Goal: Information Seeking & Learning: Learn about a topic

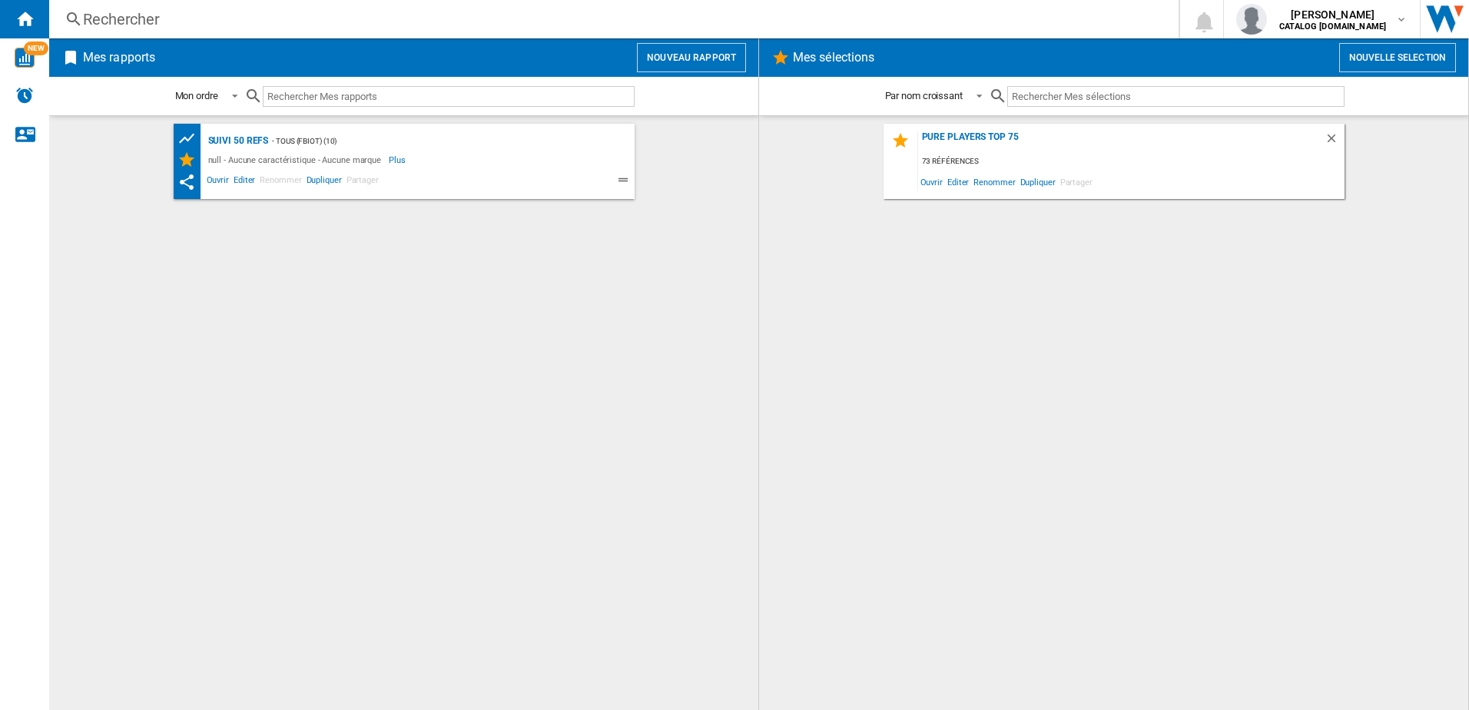
click at [130, 22] on div "Rechercher" at bounding box center [611, 19] width 1056 height 22
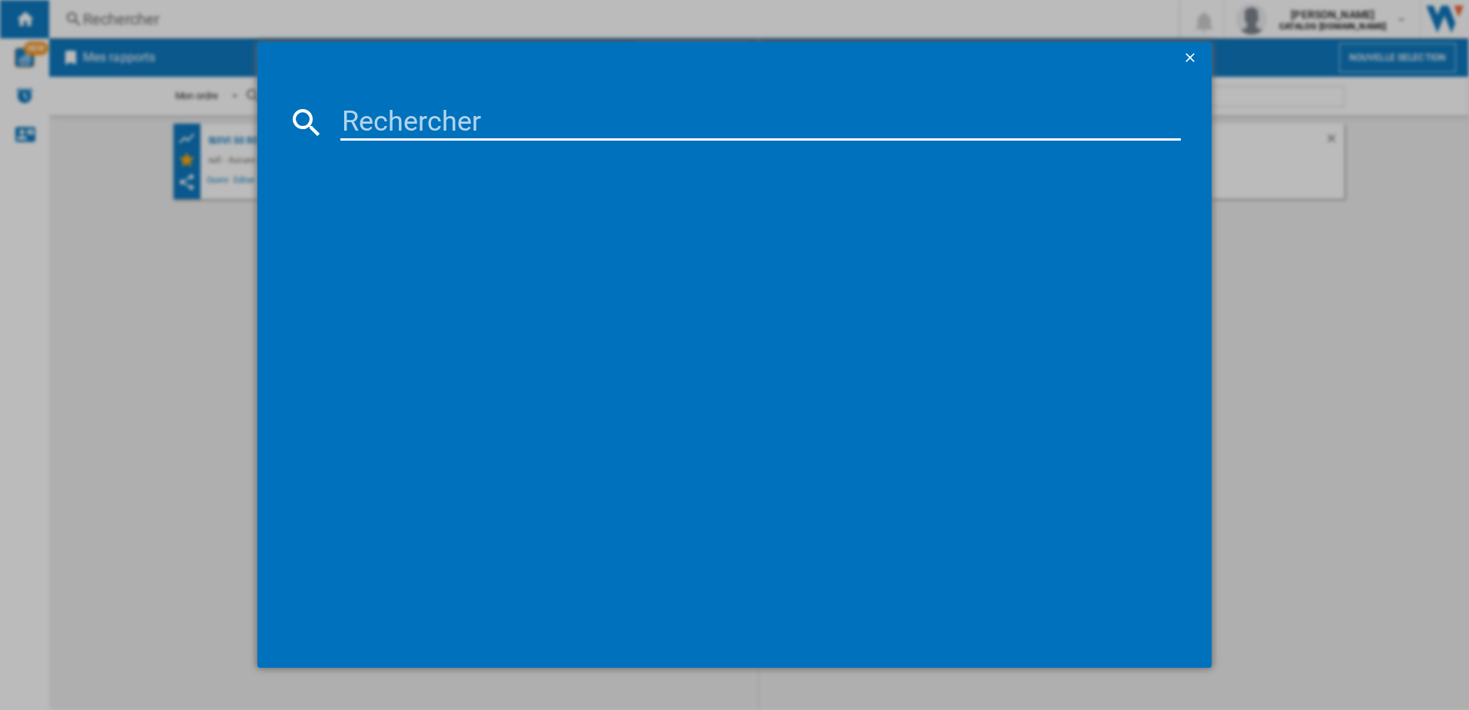
click at [407, 134] on input at bounding box center [760, 122] width 841 height 37
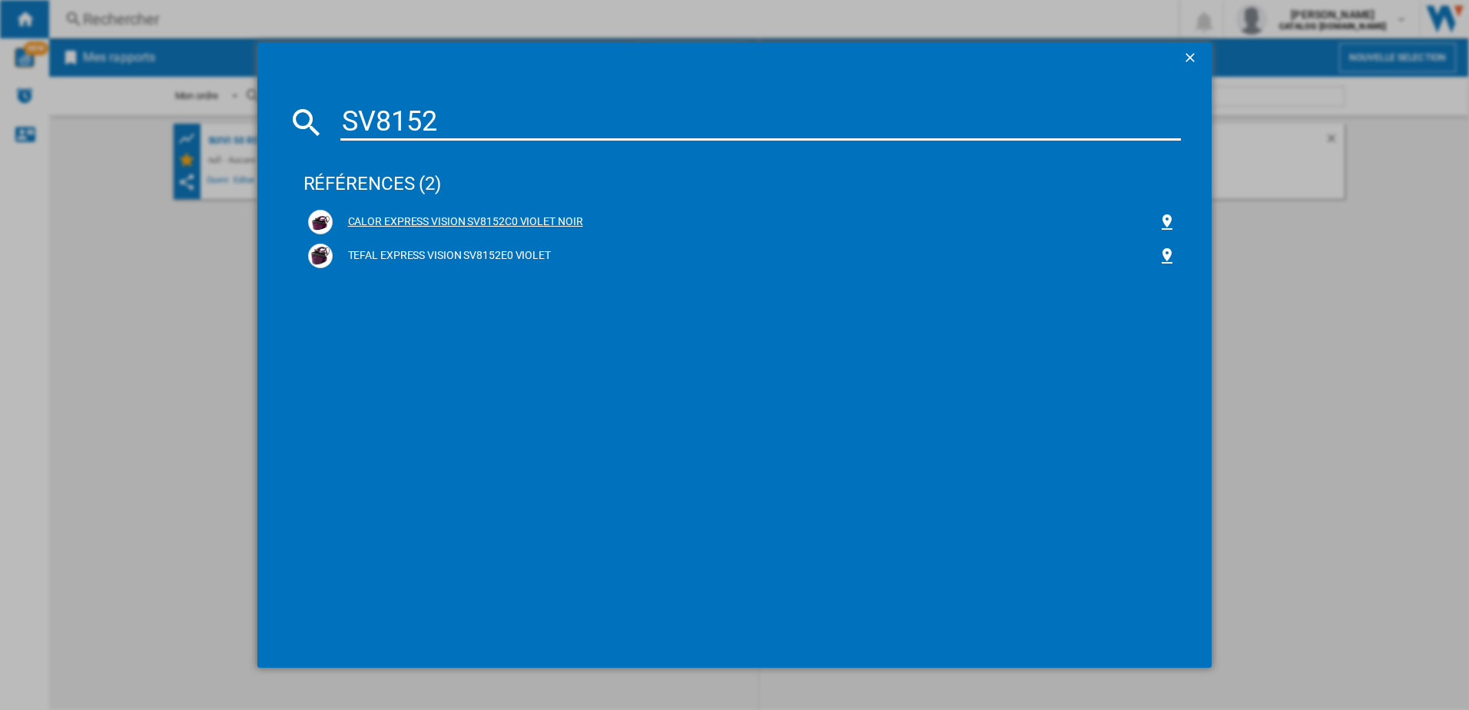
type input "SV8152"
click at [459, 214] on div "CALOR EXPRESS VISION SV8152C0 VIOLET NOIR" at bounding box center [742, 222] width 869 height 25
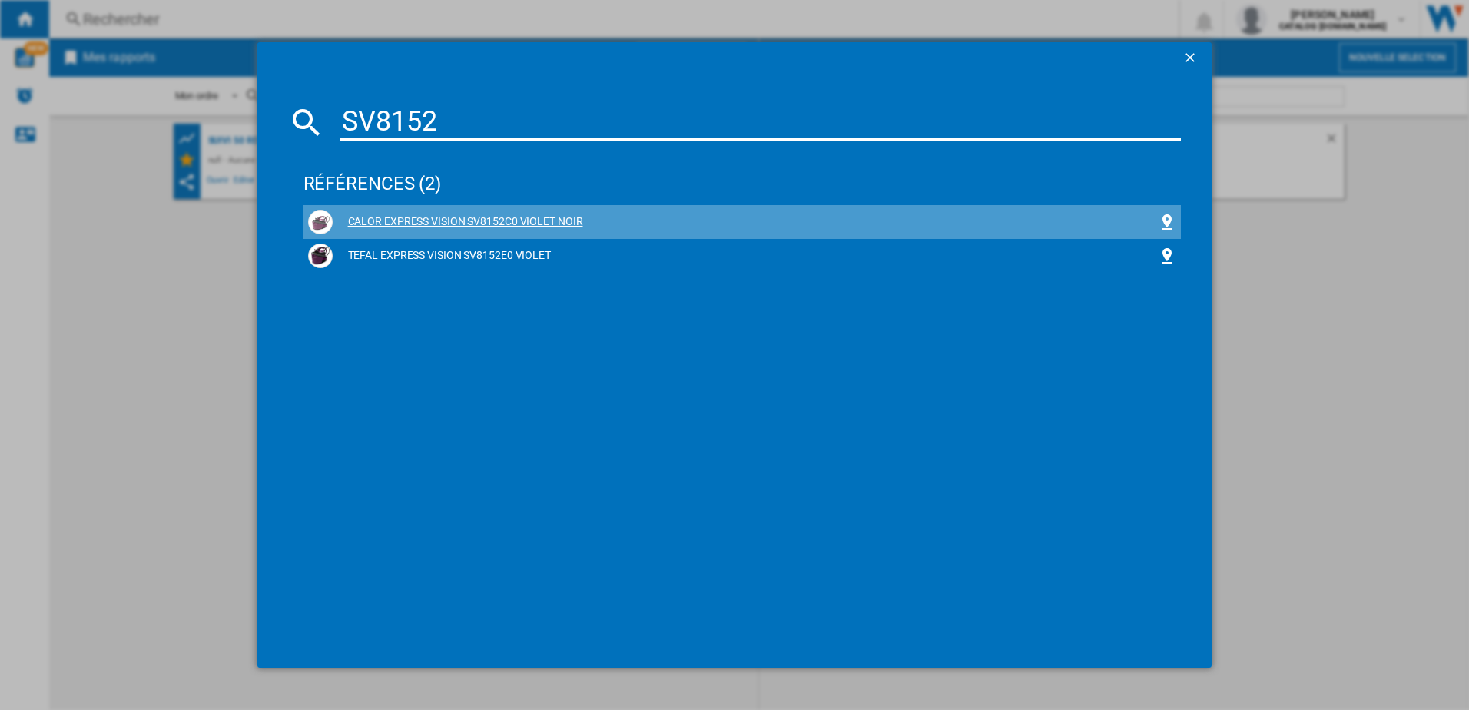
click at [452, 222] on div "CALOR EXPRESS VISION SV8152C0 VIOLET NOIR" at bounding box center [746, 221] width 826 height 15
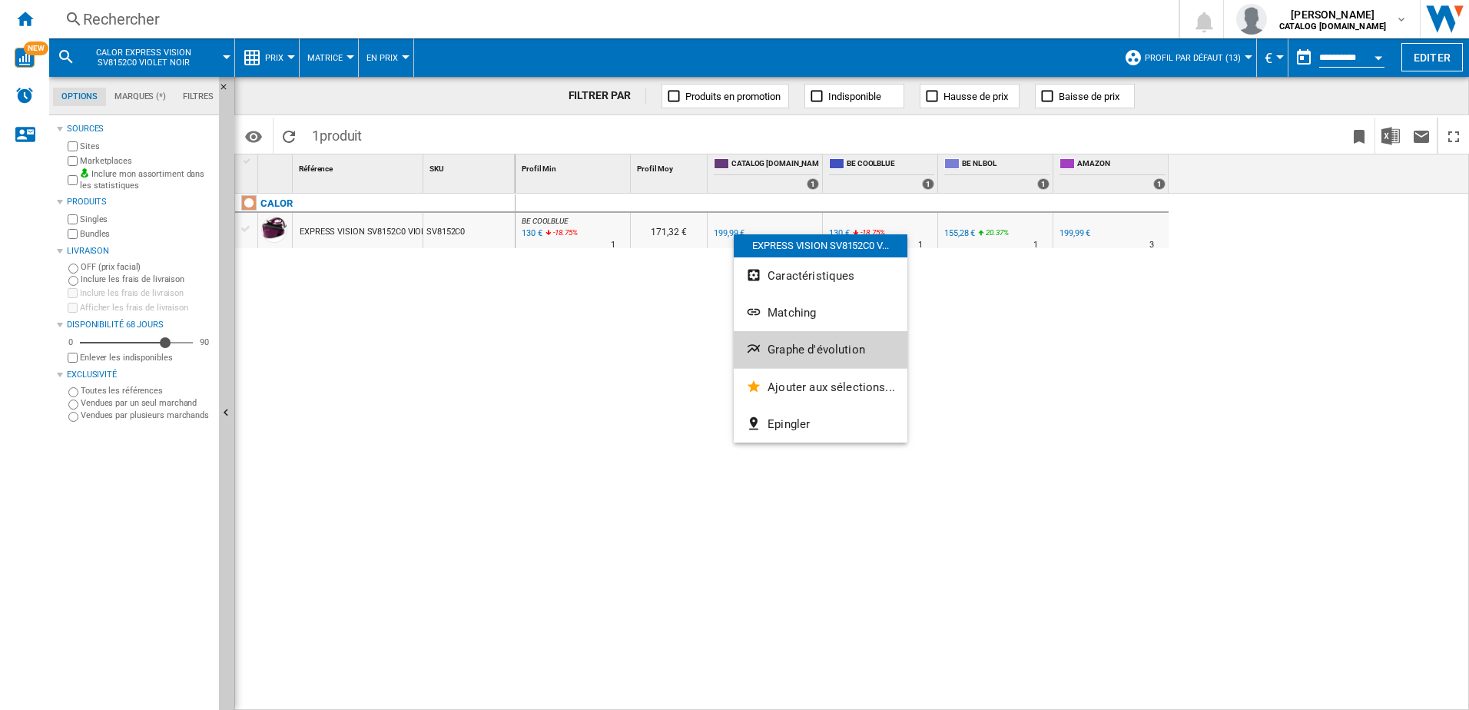
click at [793, 347] on span "Graphe d'évolution" at bounding box center [817, 350] width 98 height 14
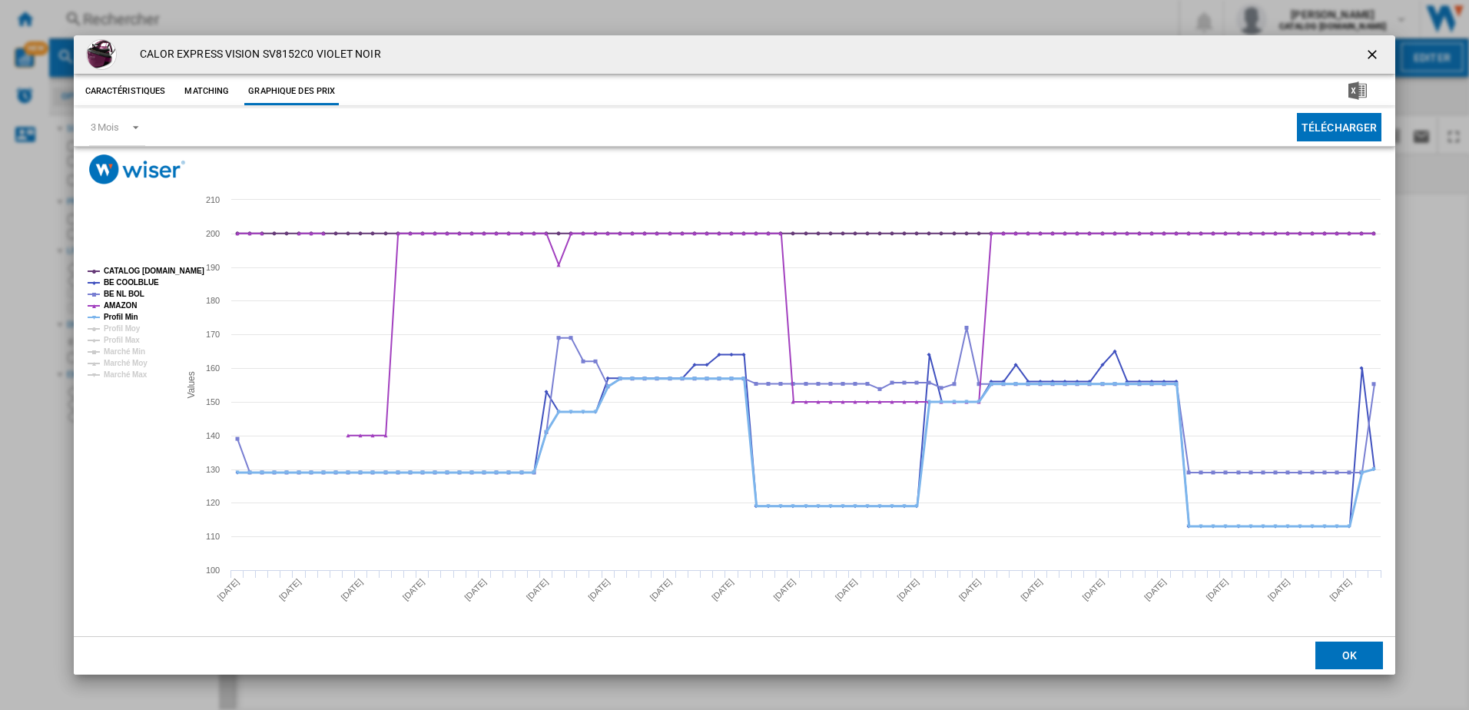
click at [130, 317] on tspan "Profil Min" at bounding box center [121, 317] width 35 height 8
click at [161, 268] on tspan "CATALOG [DOMAIN_NAME]" at bounding box center [154, 271] width 101 height 8
click at [1369, 53] on ng-md-icon "getI18NText('BUTTONS.CLOSE_DIALOG')" at bounding box center [1374, 56] width 18 height 18
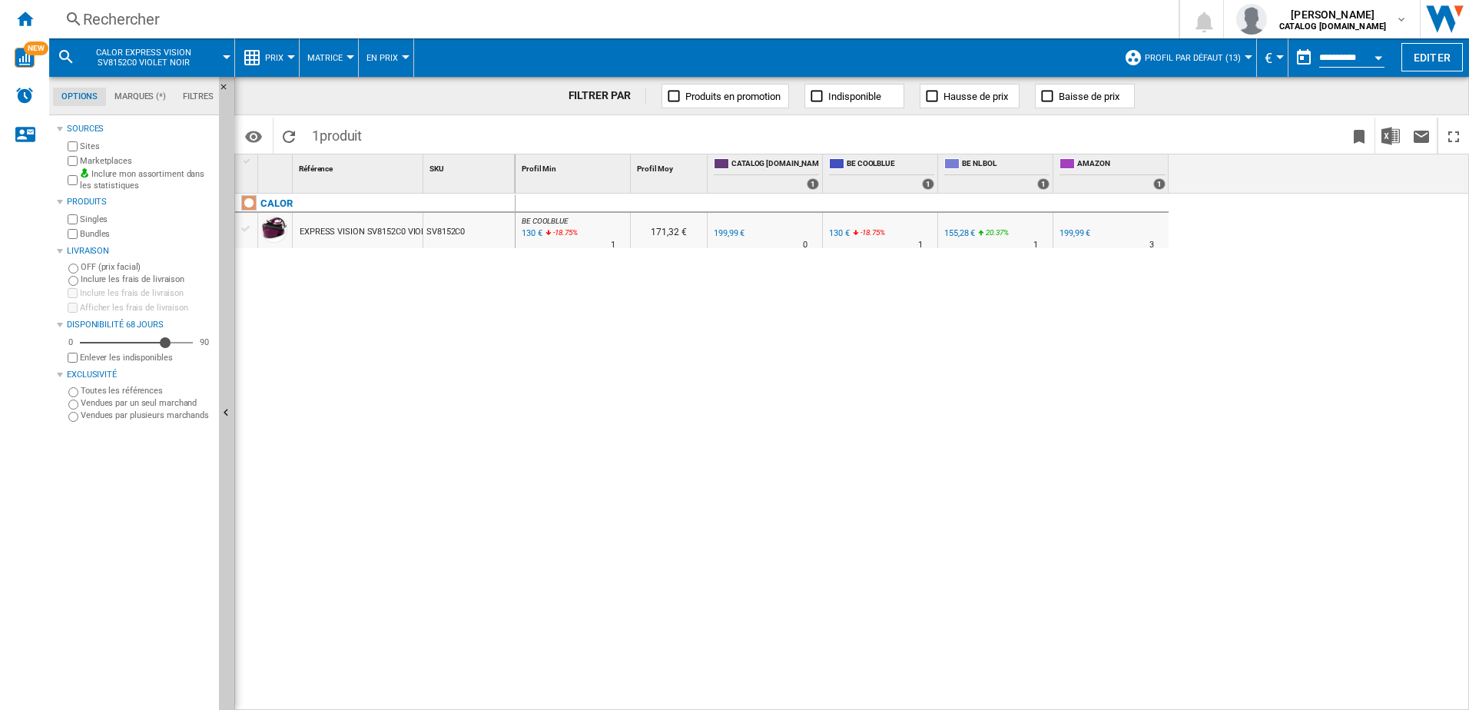
click at [136, 21] on div "Rechercher" at bounding box center [611, 19] width 1056 height 22
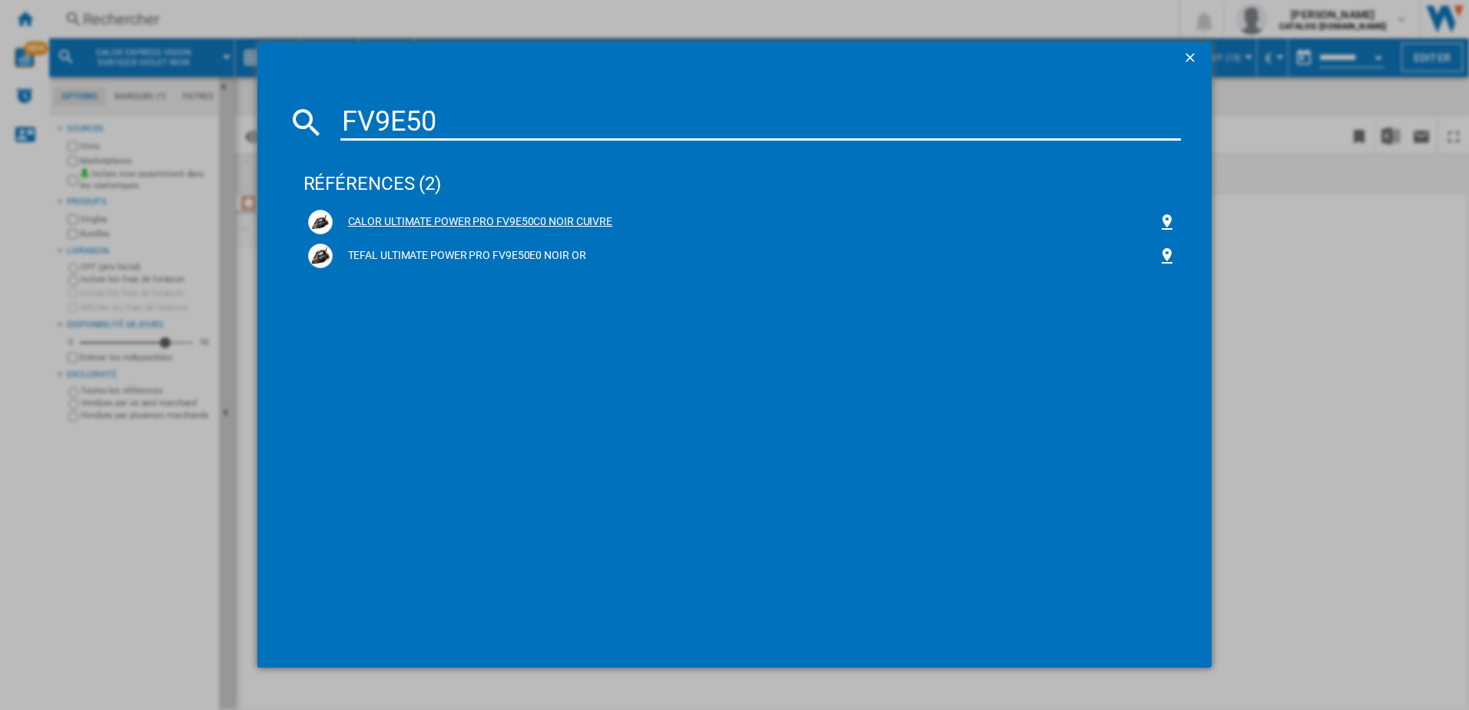
type input "FV9E50"
click at [464, 221] on div "CALOR ULTIMATE POWER PRO FV9E50C0 NOIR CUIVRE" at bounding box center [746, 221] width 826 height 15
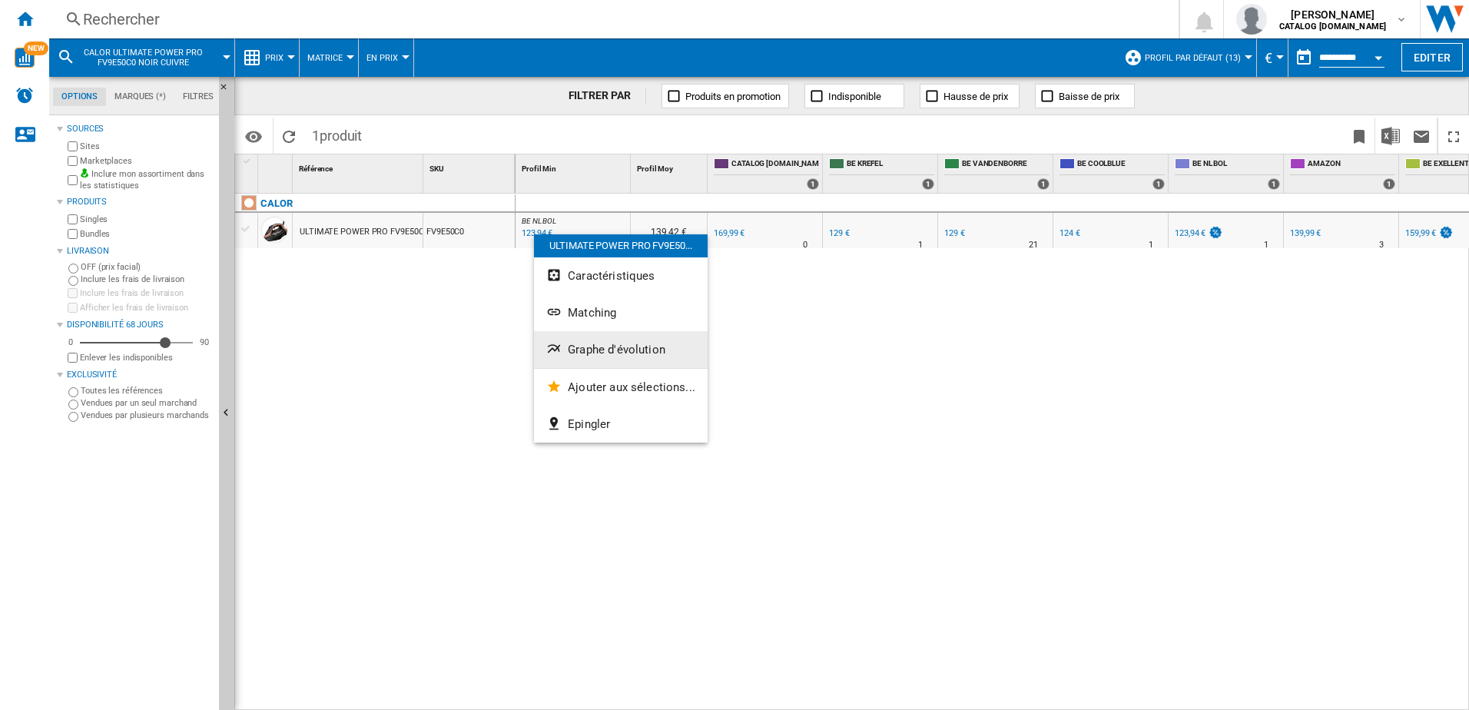
click at [608, 347] on span "Graphe d'évolution" at bounding box center [617, 350] width 98 height 14
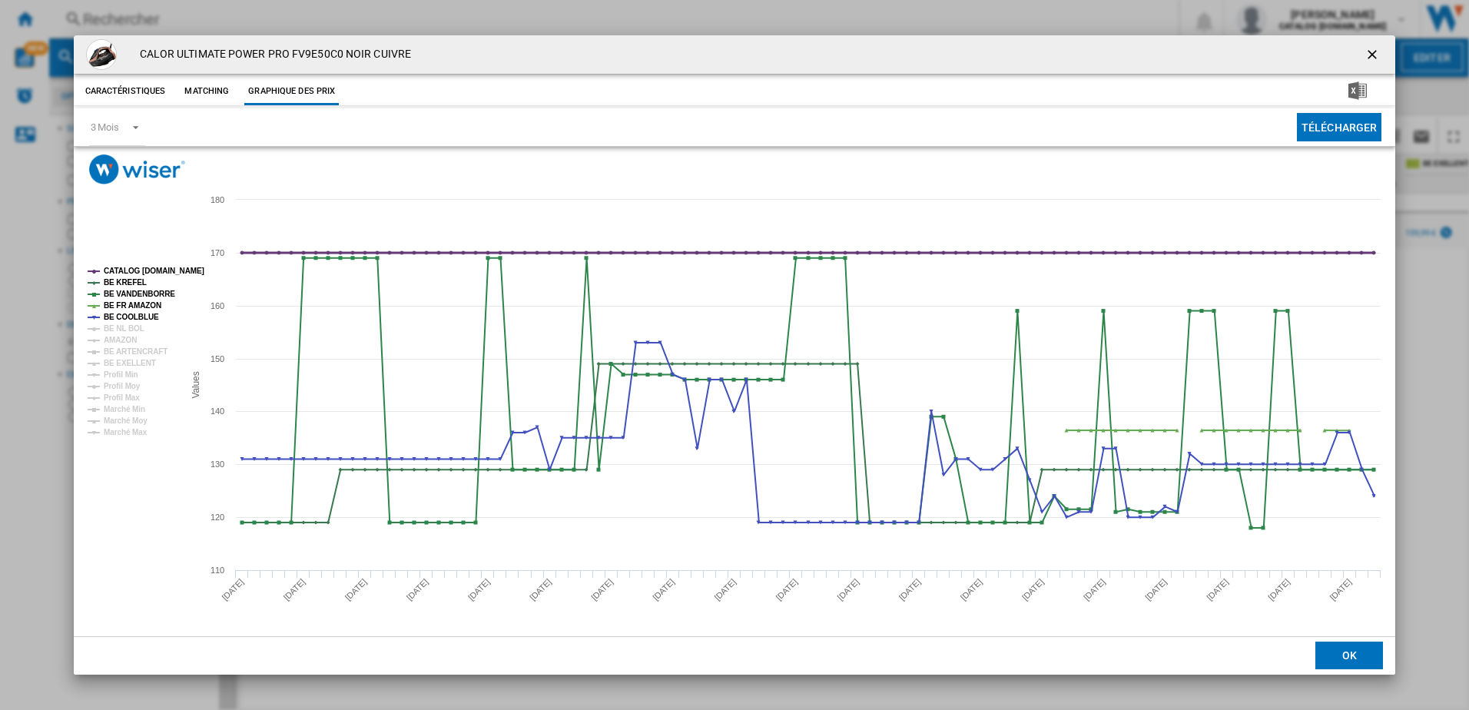
click at [144, 272] on tspan "CATALOG [DOMAIN_NAME]" at bounding box center [154, 271] width 101 height 8
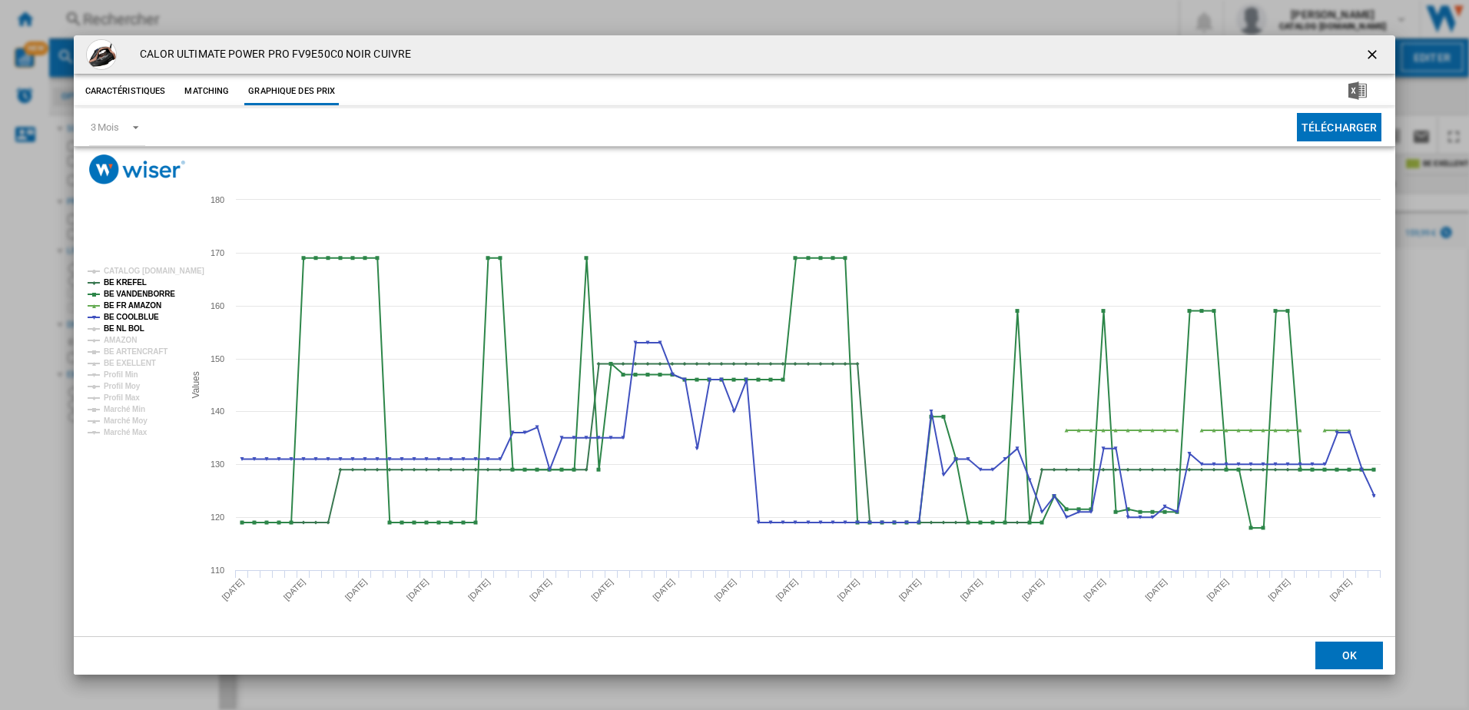
click at [127, 326] on tspan "BE NL BOL" at bounding box center [124, 328] width 41 height 8
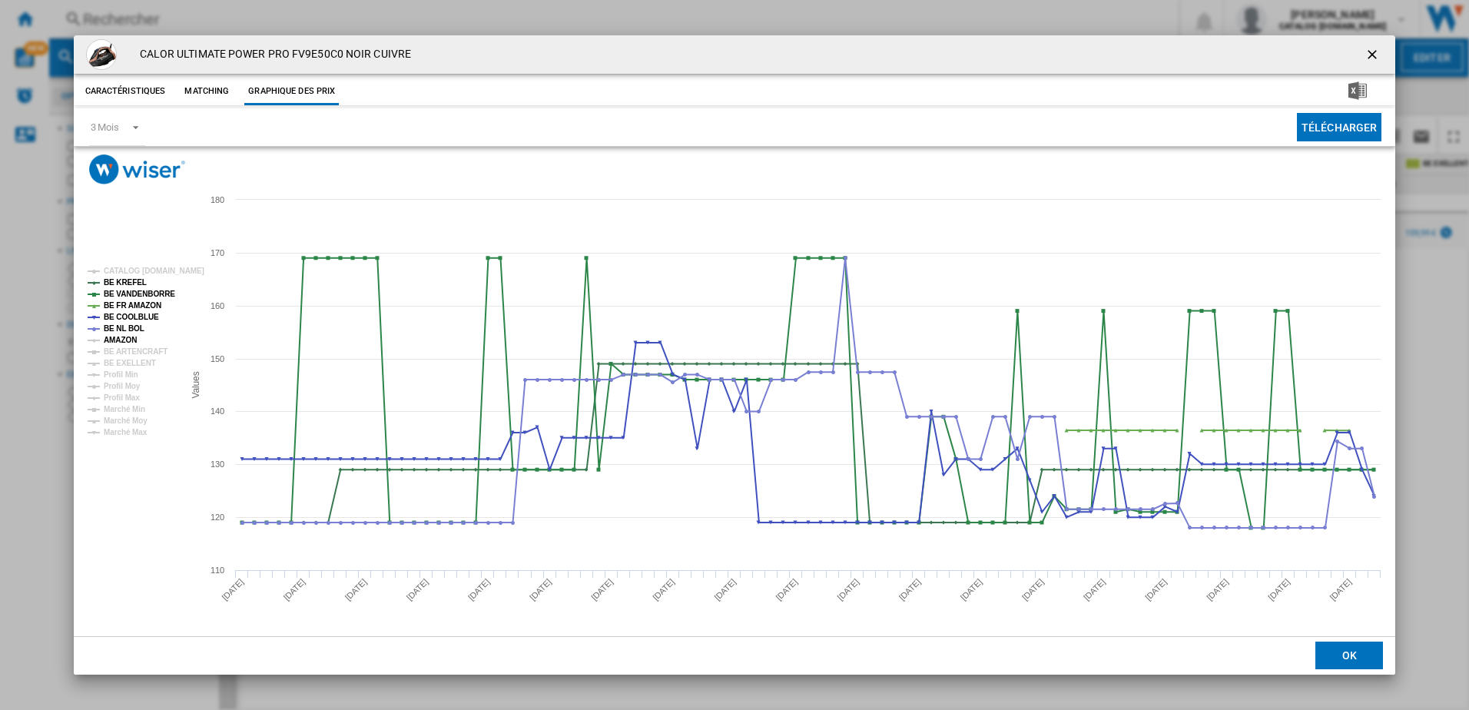
click at [127, 341] on tspan "AMAZON" at bounding box center [120, 340] width 33 height 8
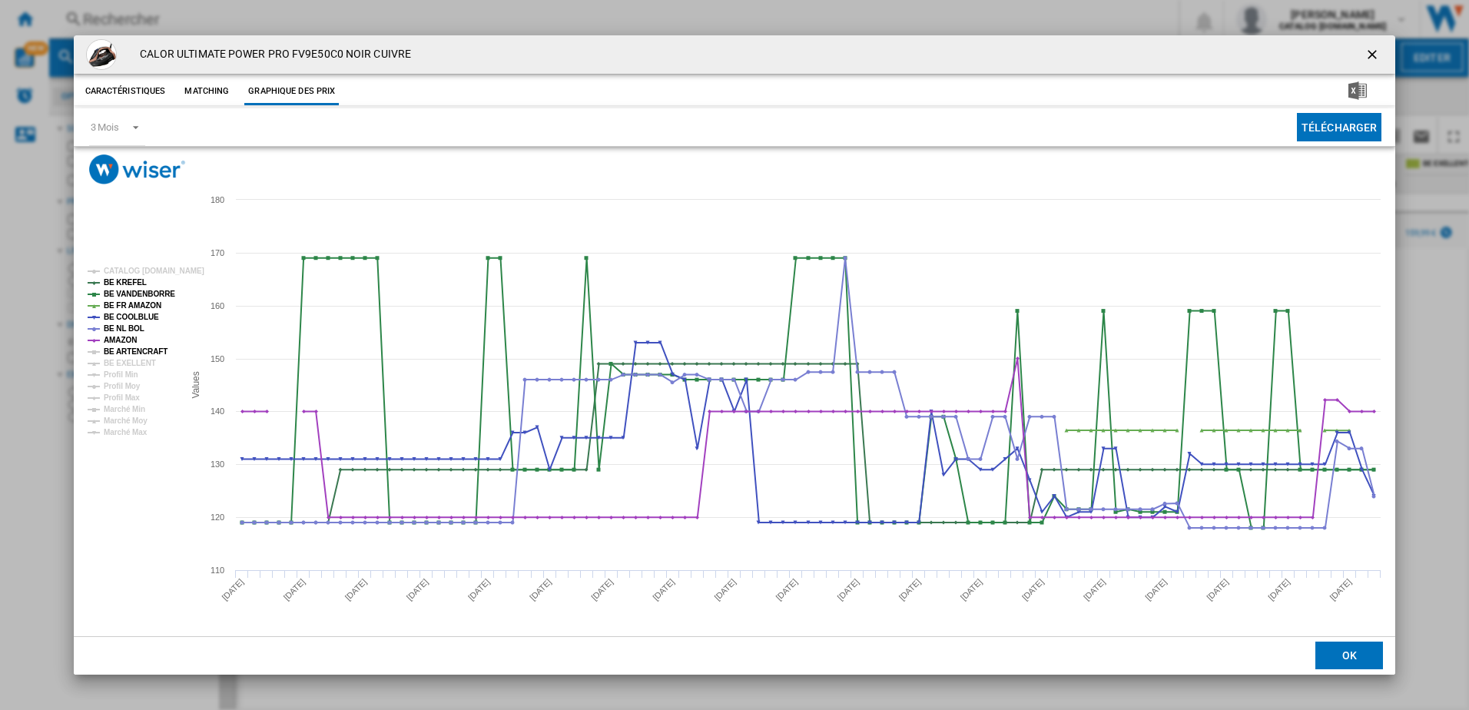
click at [128, 353] on tspan "BE ARTENCRAFT" at bounding box center [136, 351] width 64 height 8
click at [128, 363] on tspan "BE EXELLENT" at bounding box center [130, 363] width 52 height 8
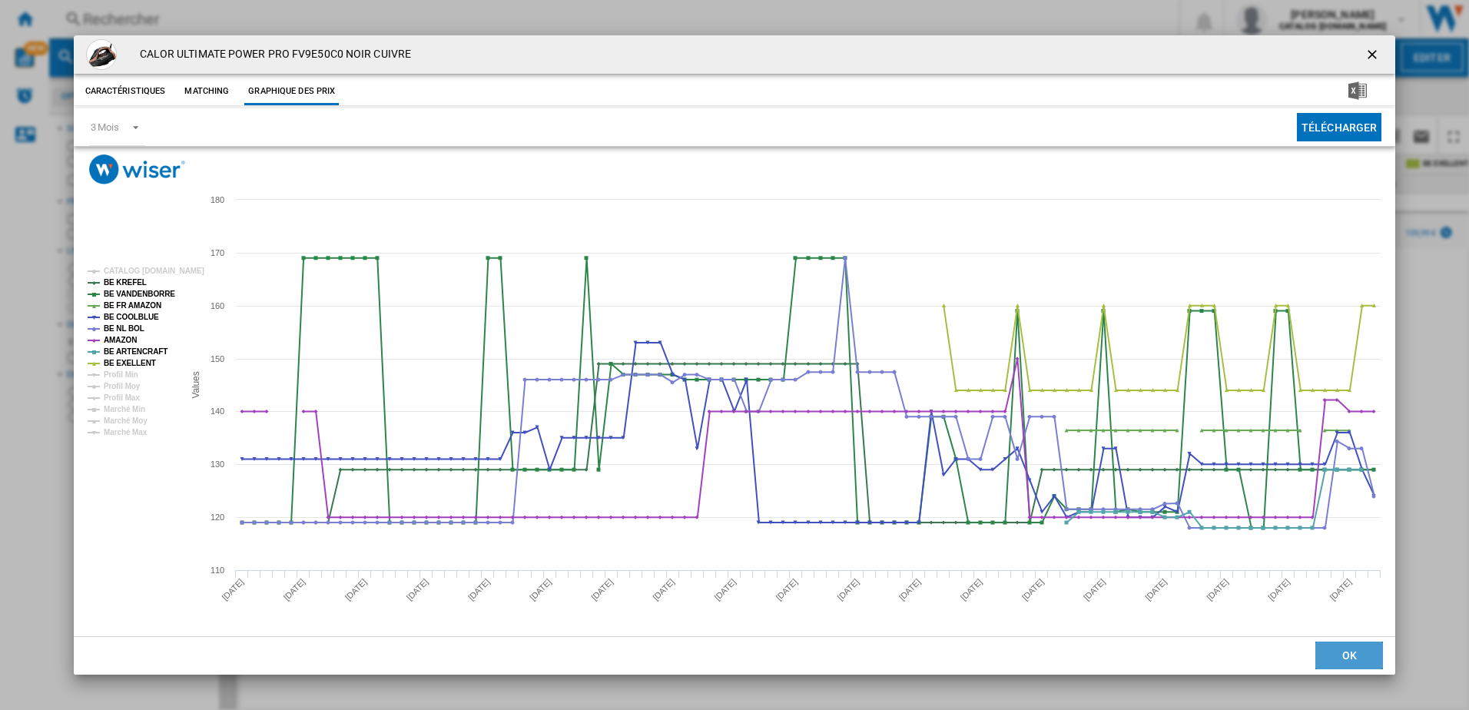
click at [1365, 662] on button "OK" at bounding box center [1350, 656] width 68 height 28
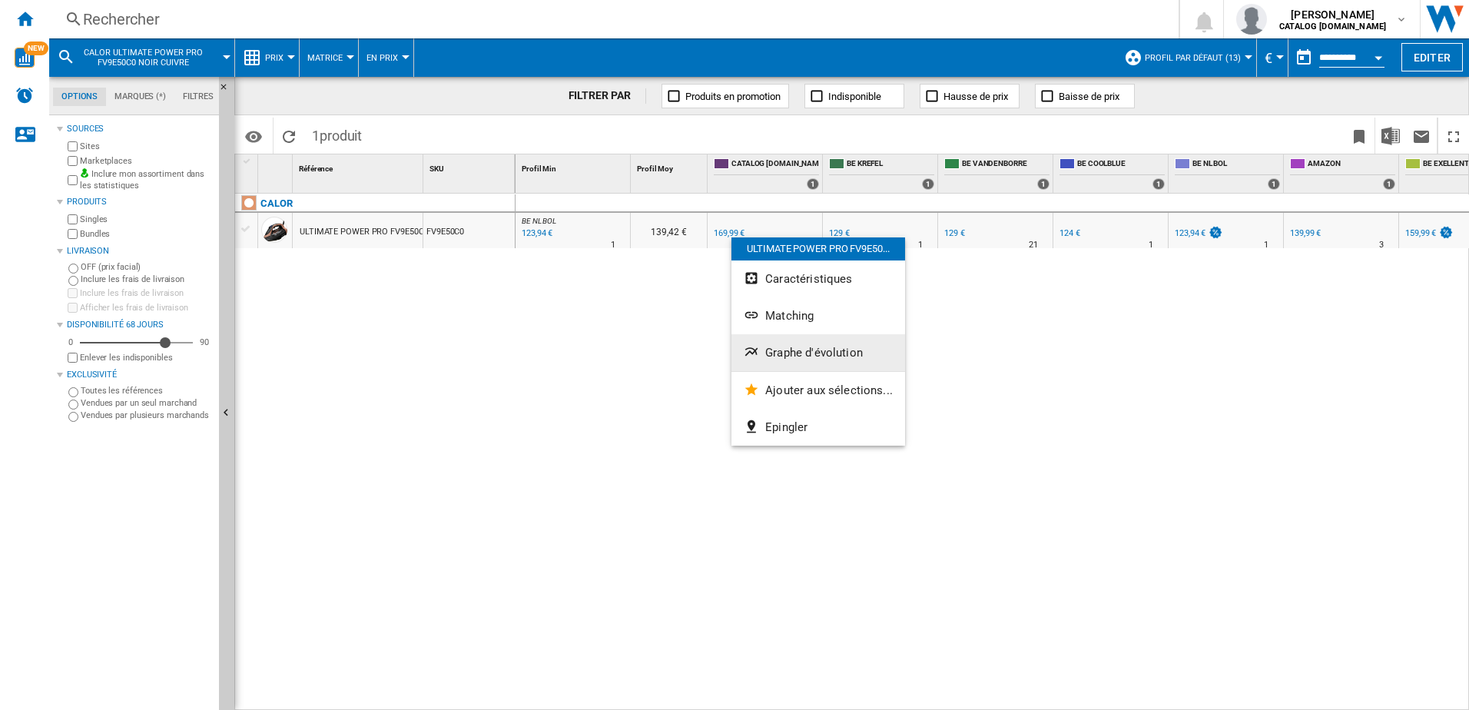
click at [795, 353] on span "Graphe d'évolution" at bounding box center [814, 353] width 98 height 14
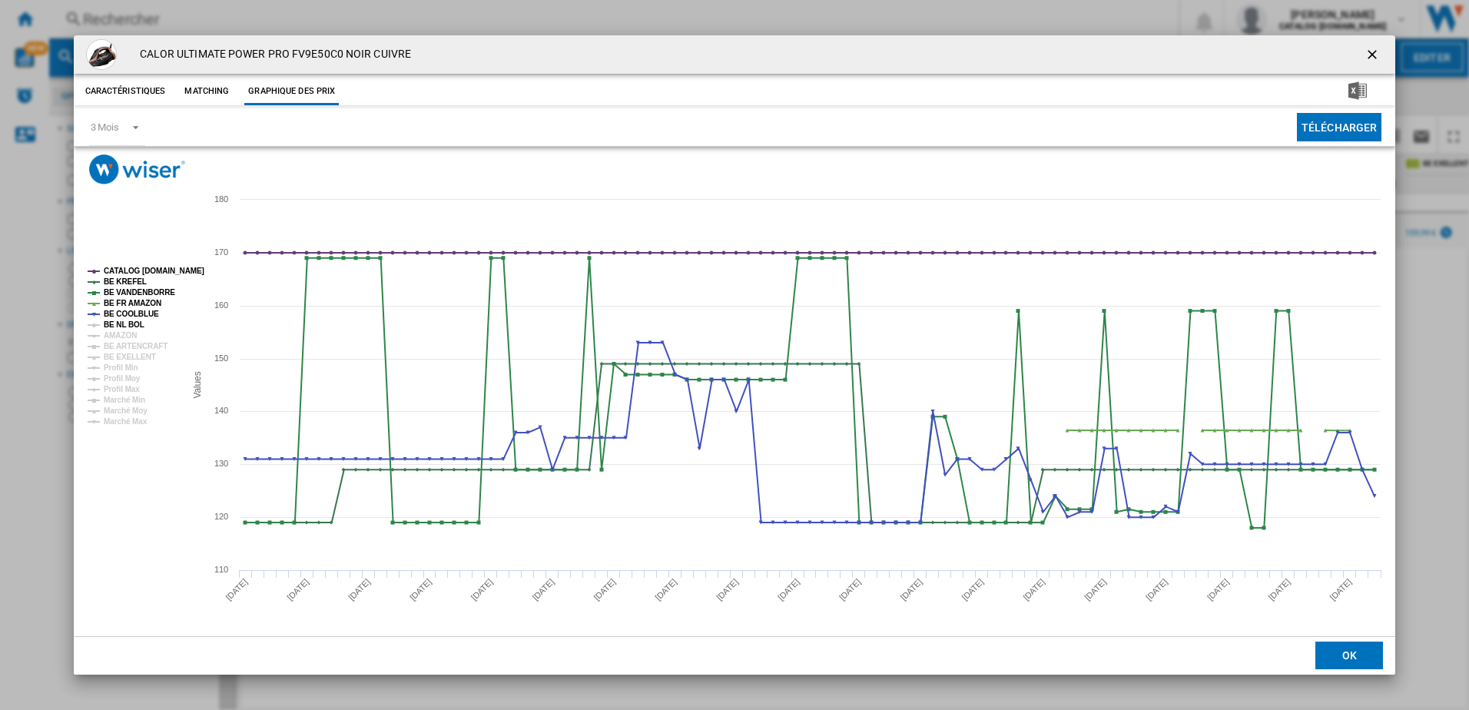
click at [114, 326] on tspan "BE NL BOL" at bounding box center [124, 324] width 41 height 8
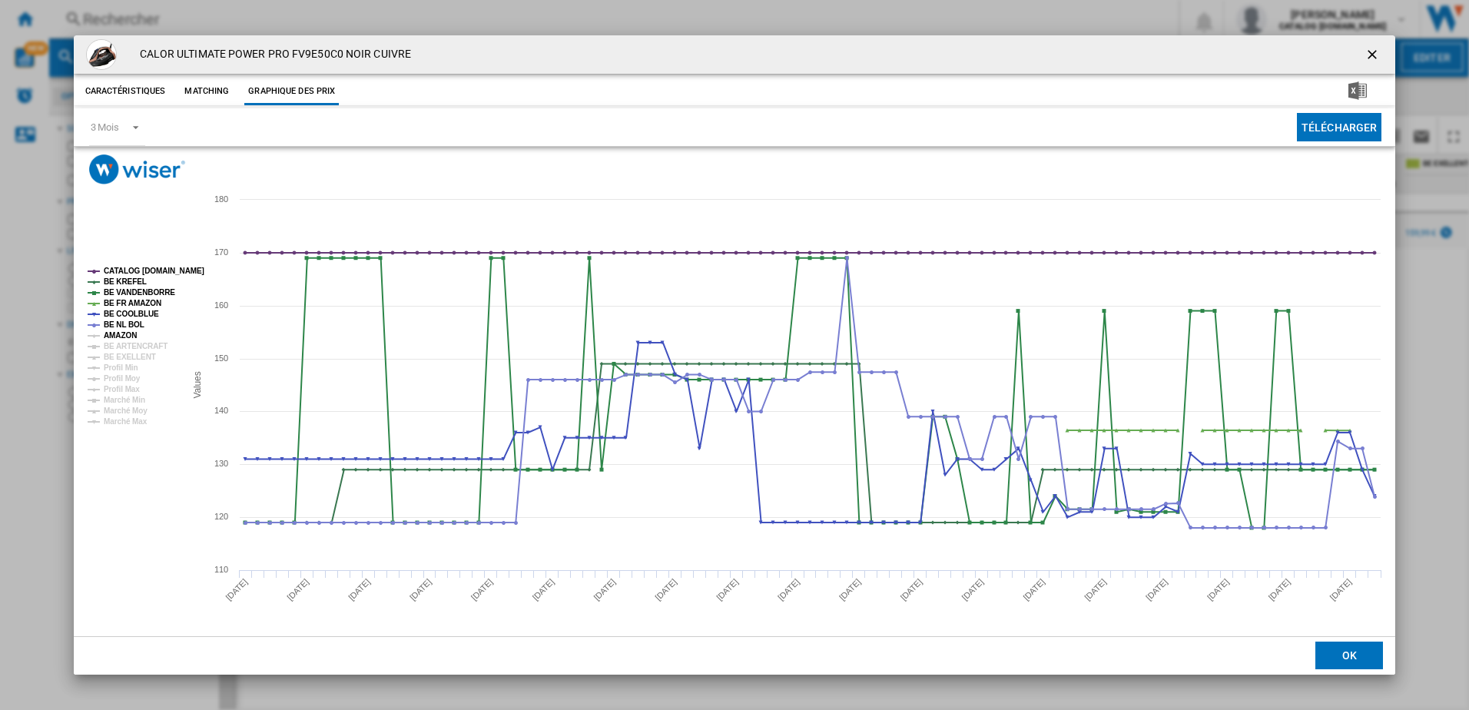
click at [118, 334] on tspan "AMAZON" at bounding box center [120, 335] width 33 height 8
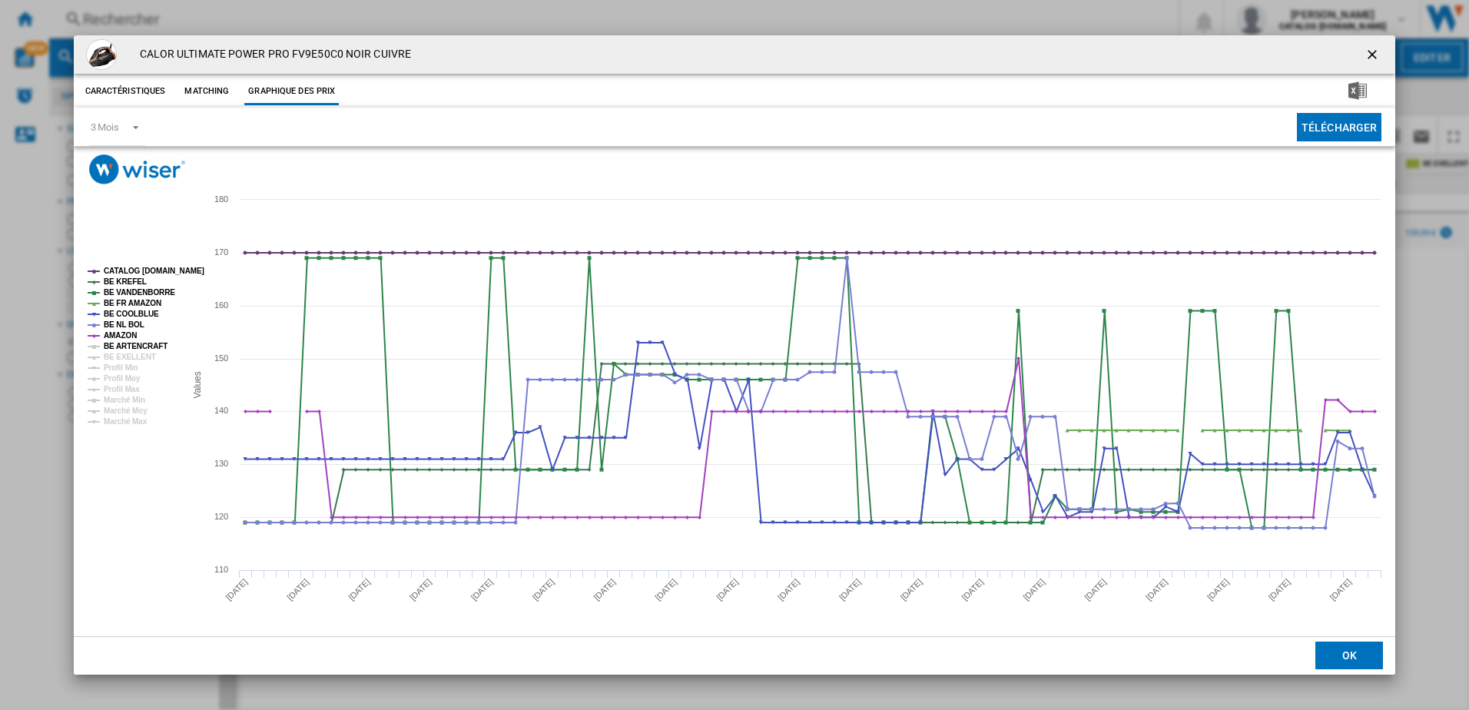
click at [128, 345] on tspan "BE ARTENCRAFT" at bounding box center [136, 346] width 64 height 8
click at [133, 355] on tspan "BE EXELLENT" at bounding box center [130, 357] width 52 height 8
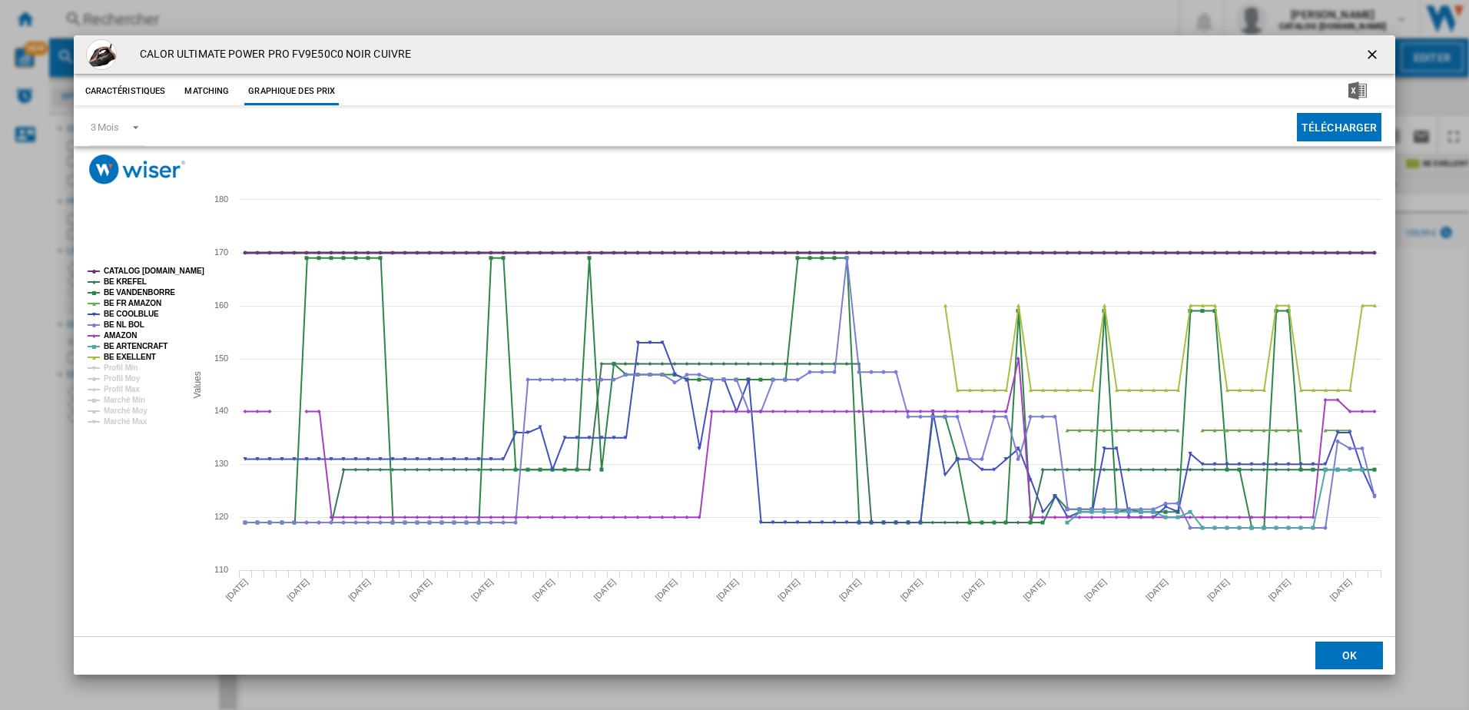
click at [148, 269] on tspan "CATALOG [DOMAIN_NAME]" at bounding box center [154, 271] width 101 height 8
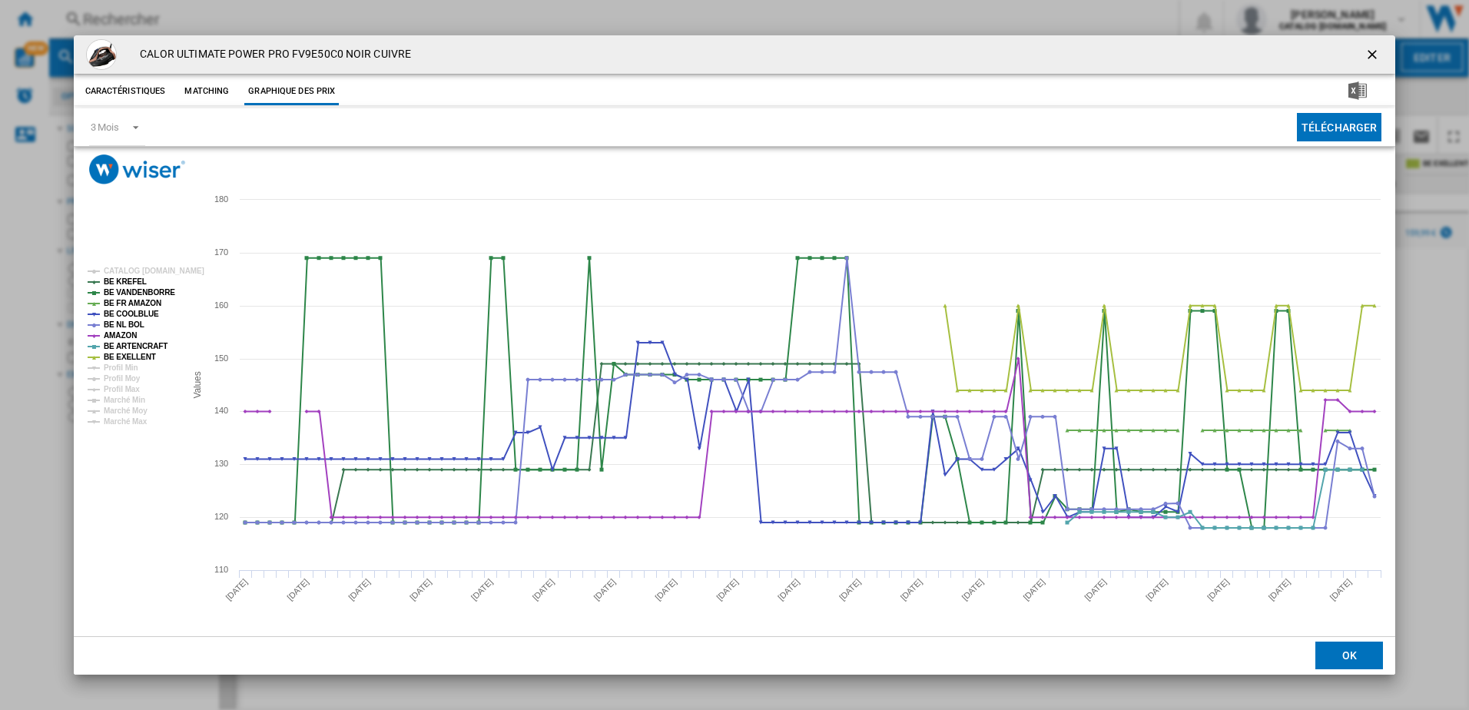
click at [1371, 57] on ng-md-icon "getI18NText('BUTTONS.CLOSE_DIALOG')" at bounding box center [1374, 56] width 18 height 18
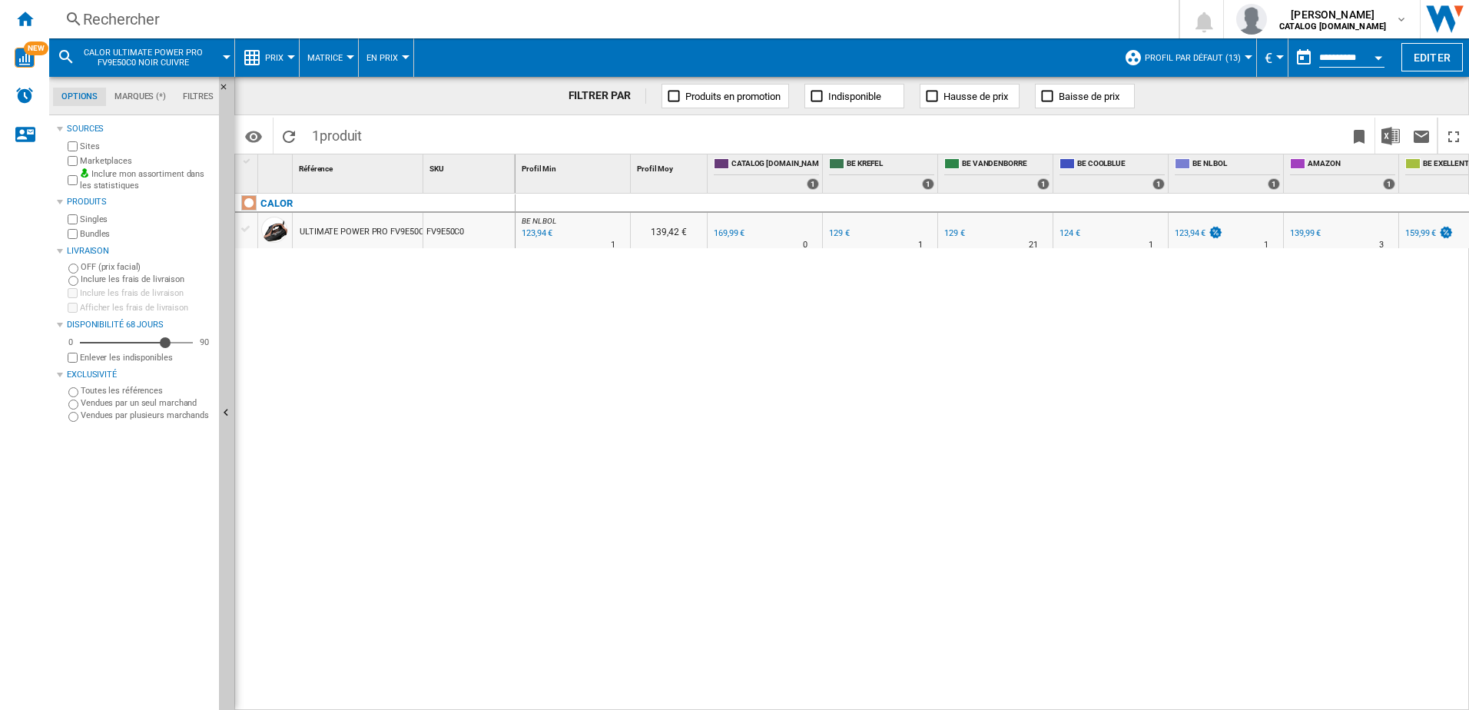
click at [1195, 234] on div "123,94 €" at bounding box center [1190, 233] width 31 height 10
click at [1072, 231] on div "124 €" at bounding box center [1070, 233] width 21 height 10
click at [1067, 232] on div "124 €" at bounding box center [1070, 233] width 21 height 10
click at [1302, 234] on div "139,99 €" at bounding box center [1305, 233] width 31 height 10
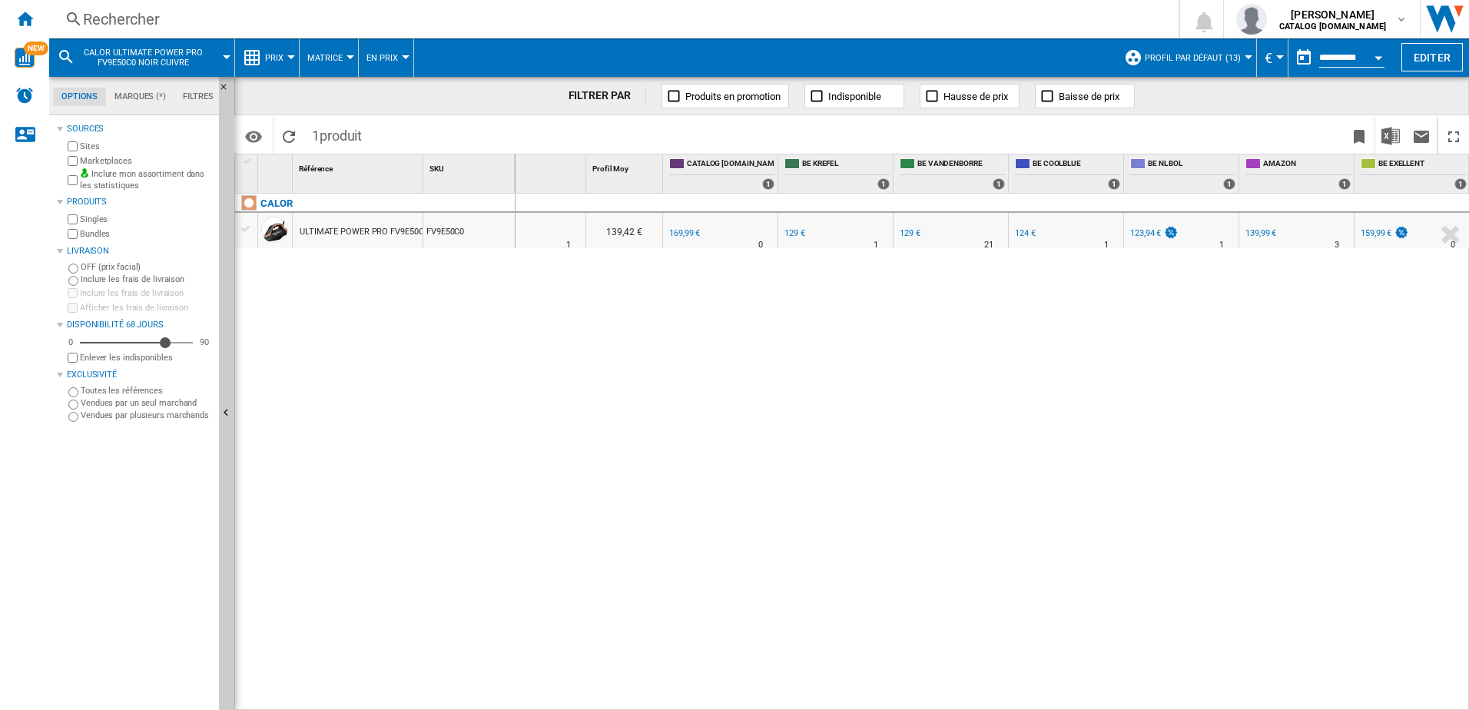
click at [1376, 233] on div "159,99 €" at bounding box center [1376, 233] width 31 height 10
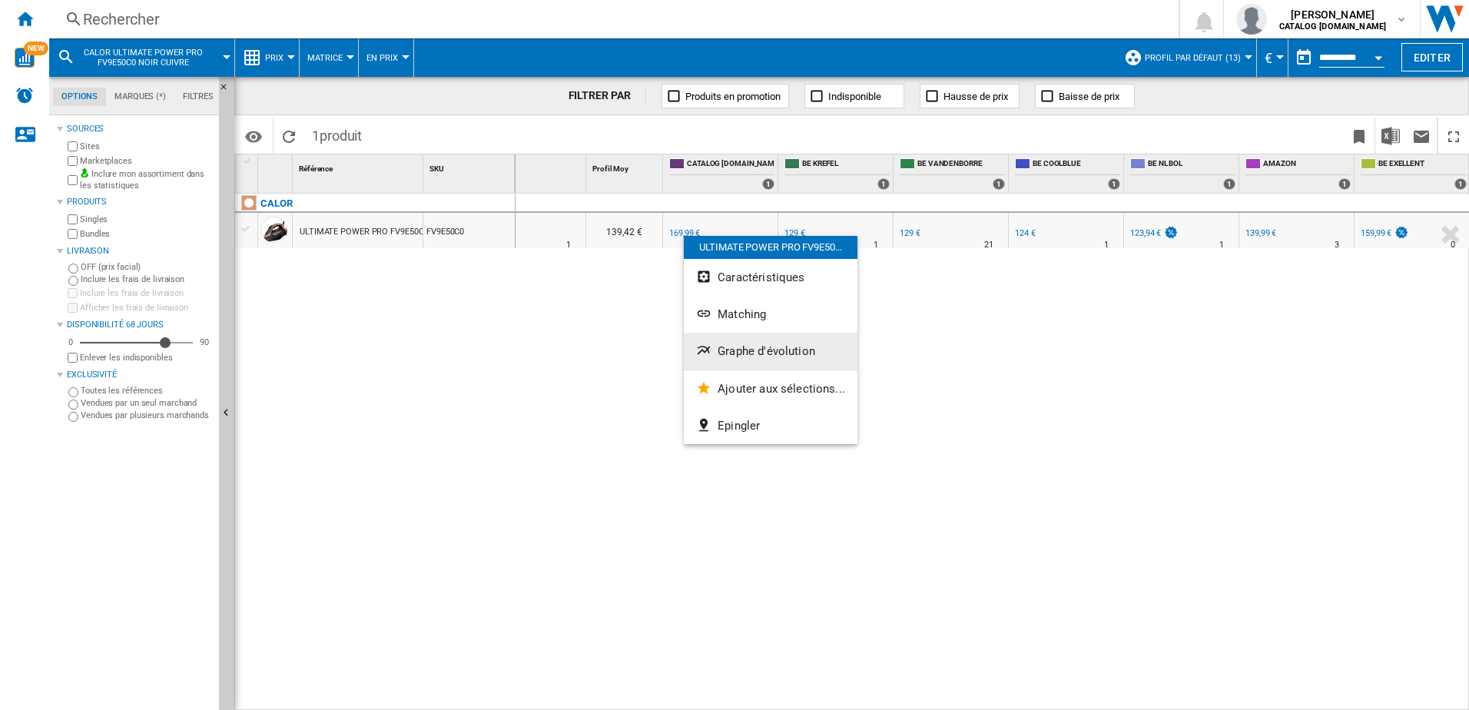
click at [772, 351] on span "Graphe d'évolution" at bounding box center [767, 351] width 98 height 14
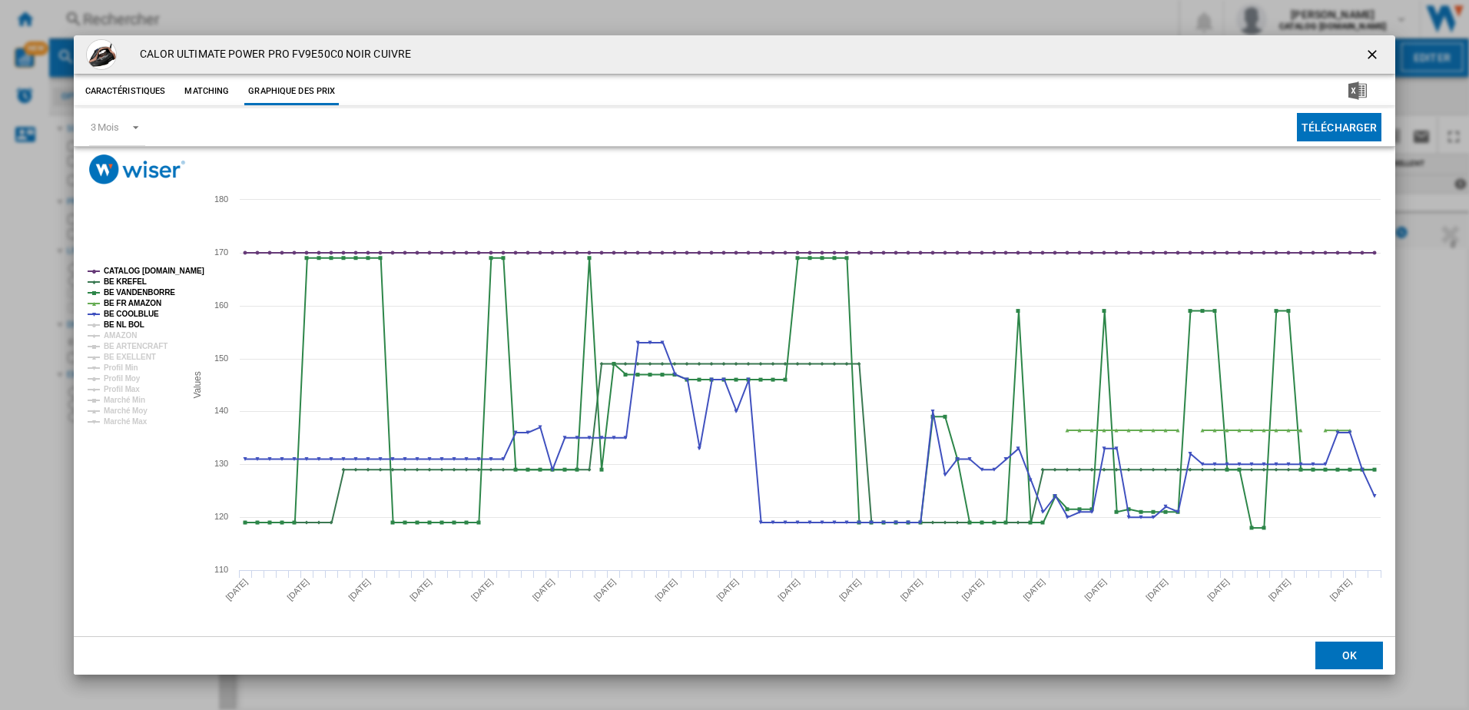
click at [111, 325] on tspan "BE NL BOL" at bounding box center [124, 324] width 41 height 8
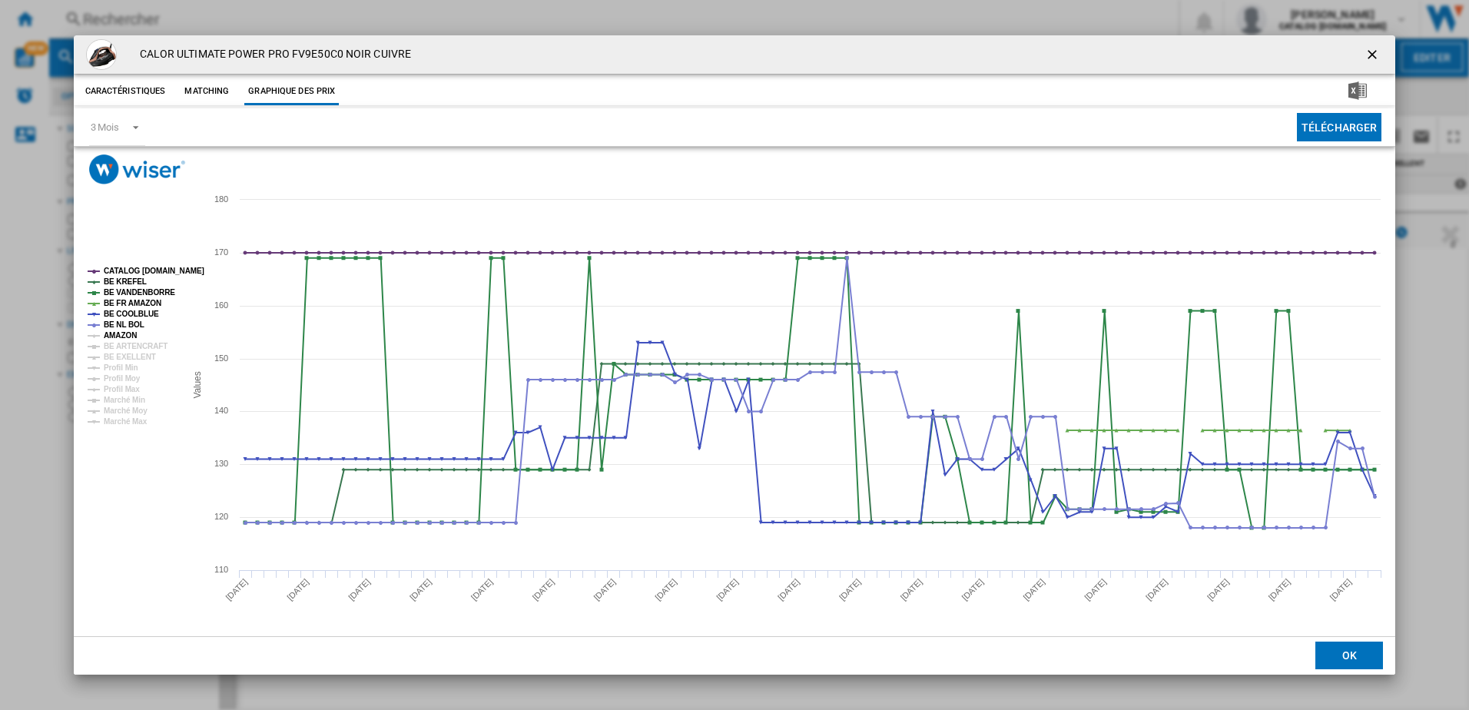
click at [118, 333] on tspan "AMAZON" at bounding box center [120, 335] width 33 height 8
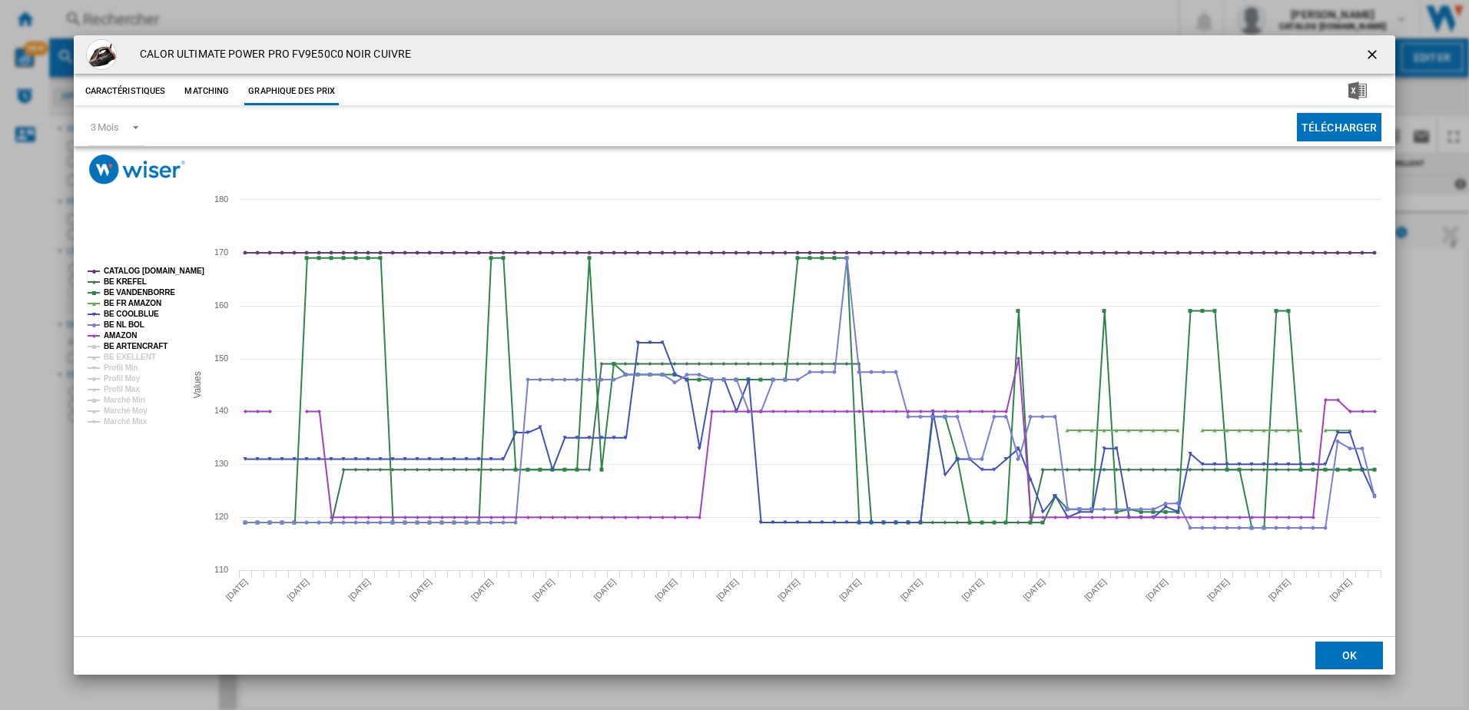
click at [122, 342] on tspan "BE ARTENCRAFT" at bounding box center [136, 346] width 64 height 8
click at [149, 268] on tspan "CATALOG [DOMAIN_NAME]" at bounding box center [154, 271] width 101 height 8
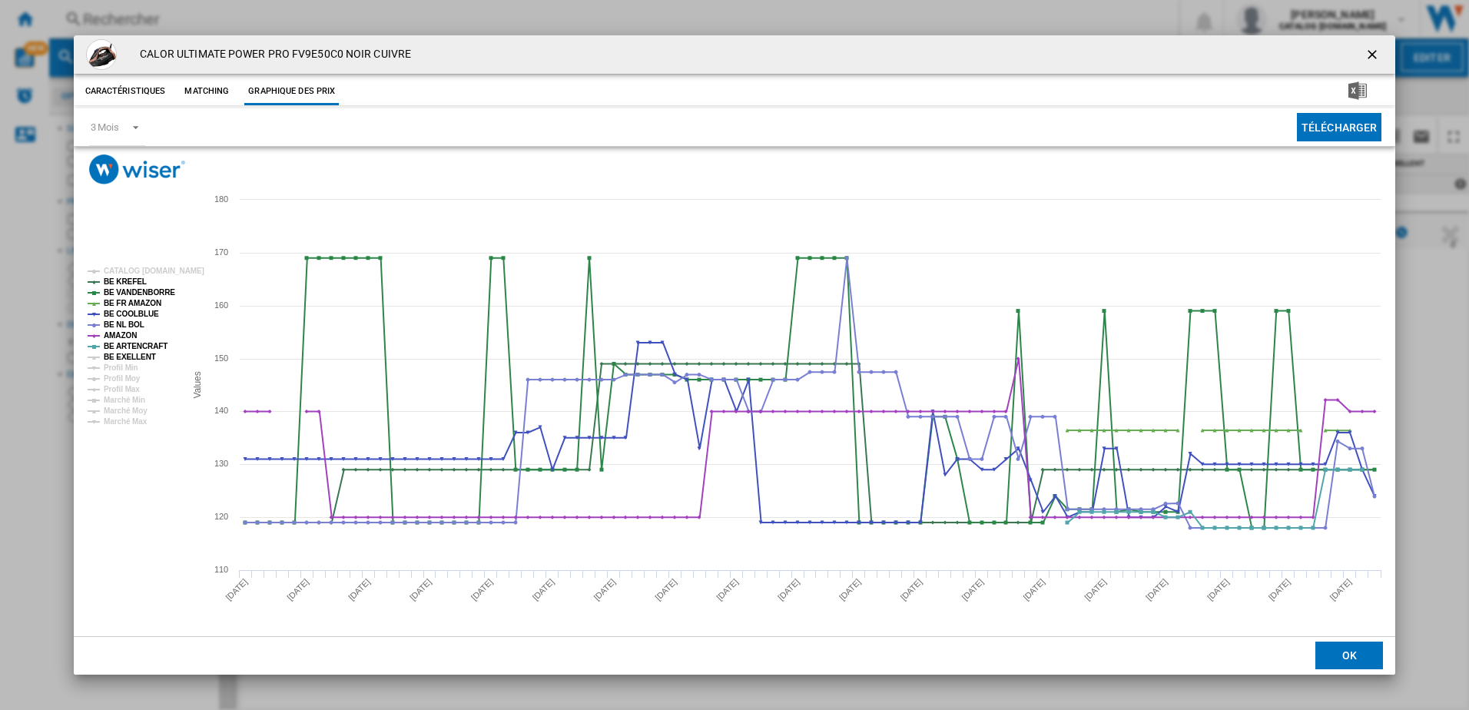
click at [124, 354] on tspan "BE EXELLENT" at bounding box center [130, 357] width 52 height 8
